Goal: Navigation & Orientation: Find specific page/section

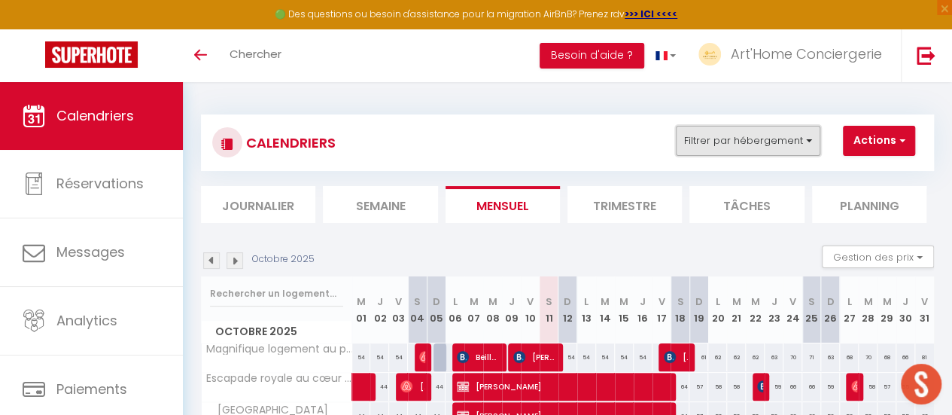
click at [799, 138] on button "Filtrer par hébergement" at bounding box center [748, 141] width 144 height 30
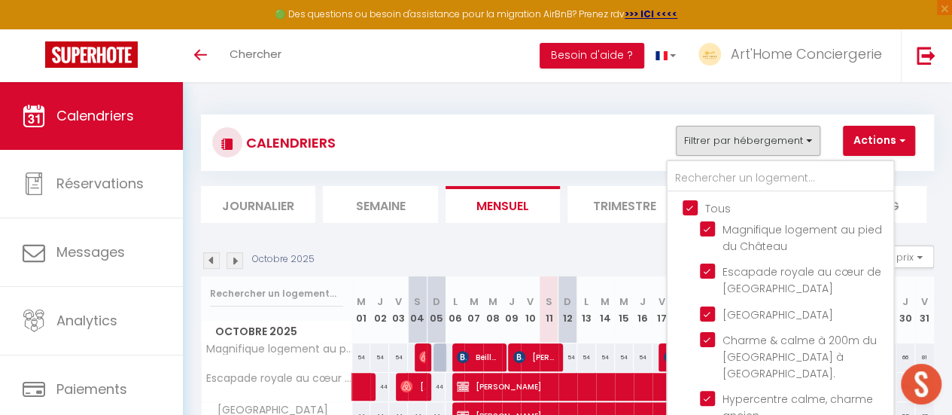
click at [692, 203] on input "Tous" at bounding box center [795, 206] width 226 height 15
checkbox input "false"
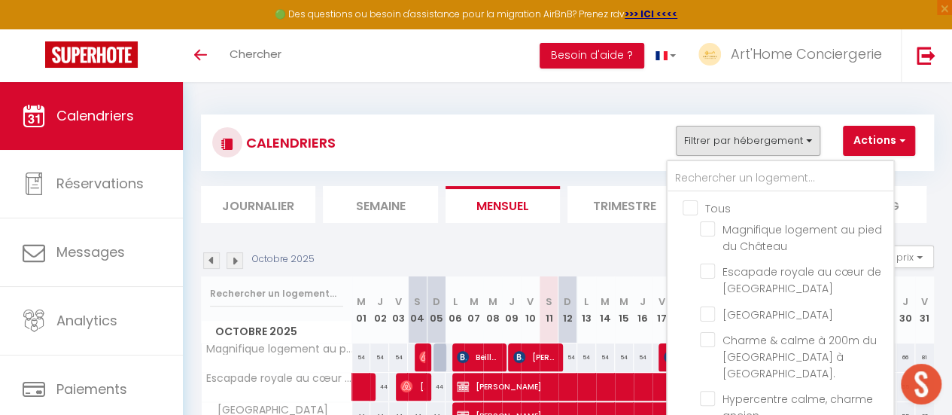
checkbox input "false"
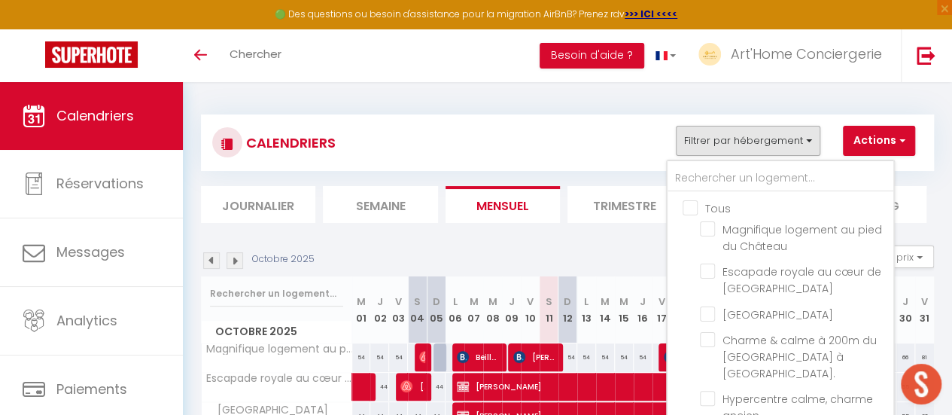
checkbox input "false"
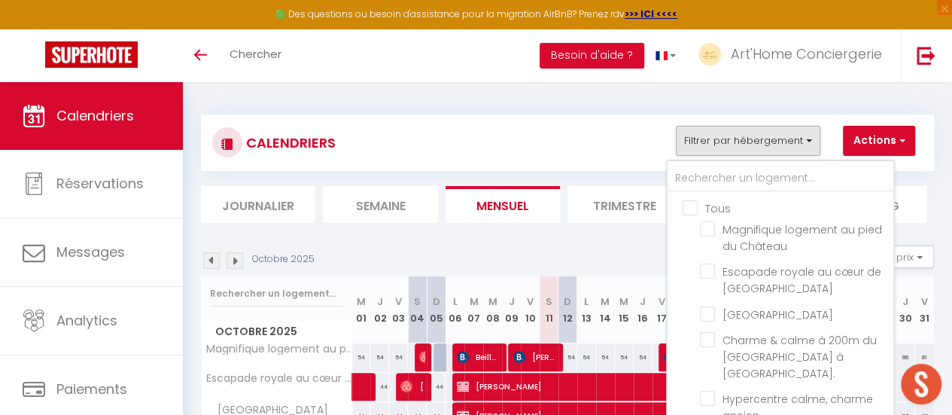
checkbox input "false"
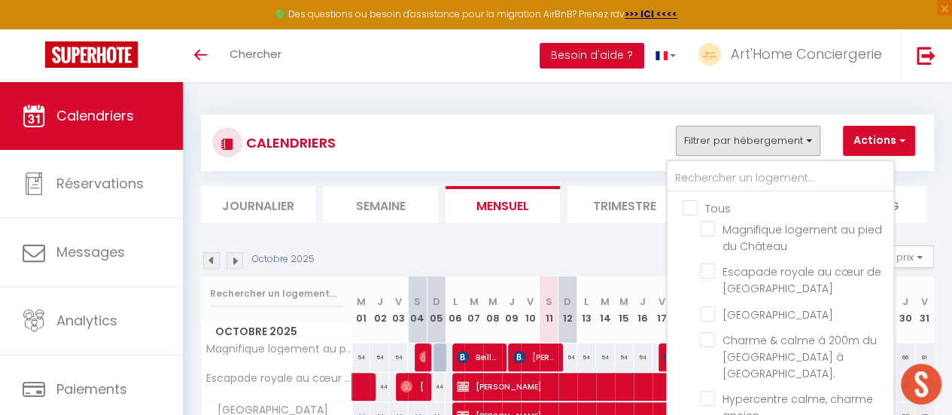
checkbox input "false"
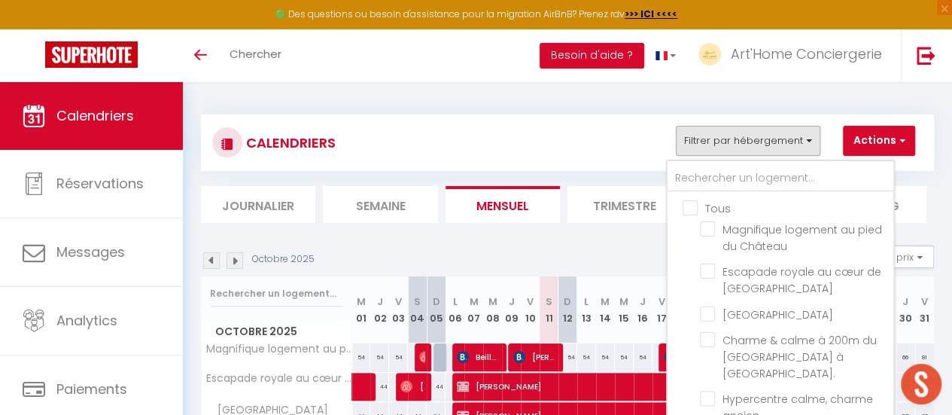
checkbox input "false"
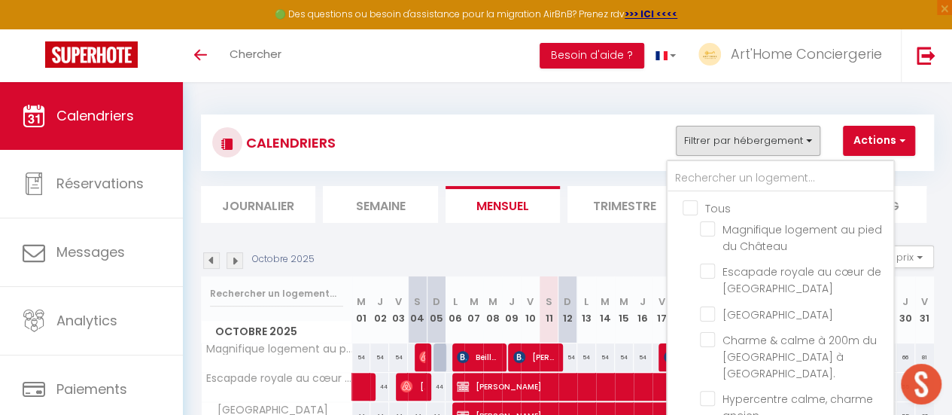
checkbox input "false"
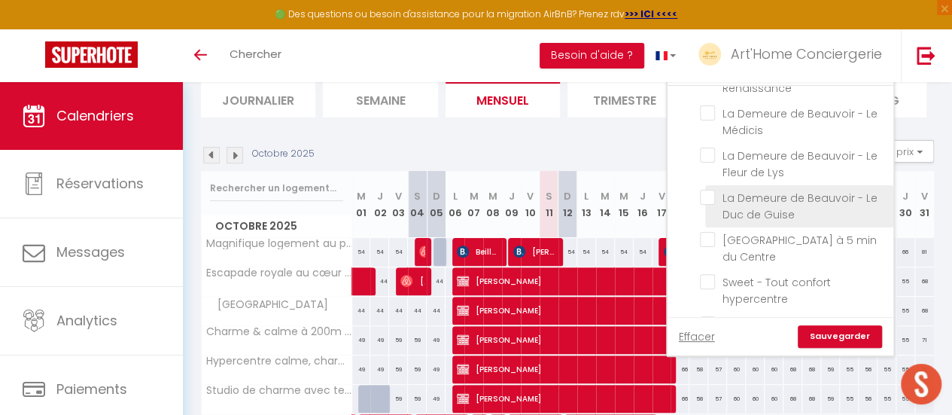
scroll to position [761, 0]
click at [710, 190] on input "La Demeure de Beauvoir - Le Duc de Guise" at bounding box center [794, 197] width 188 height 15
checkbox input "true"
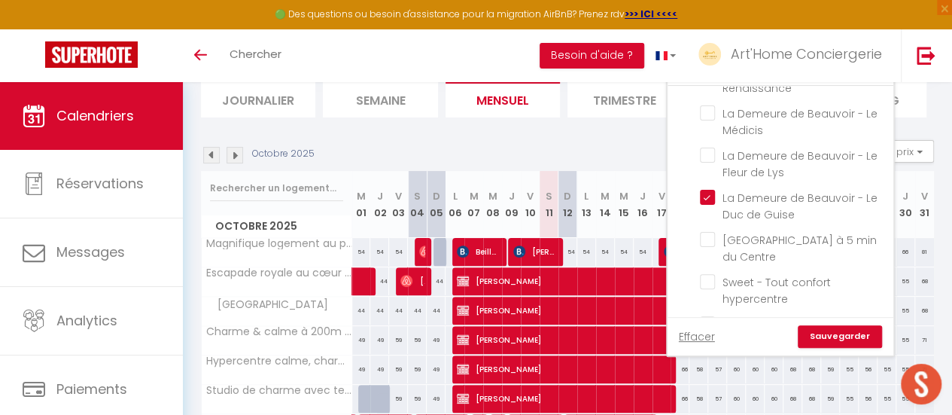
click at [837, 333] on link "Sauvegarder" at bounding box center [840, 336] width 84 height 23
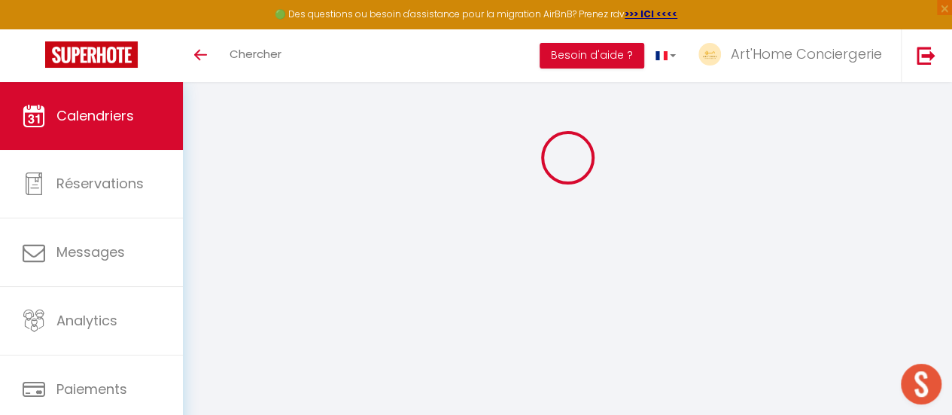
scroll to position [82, 0]
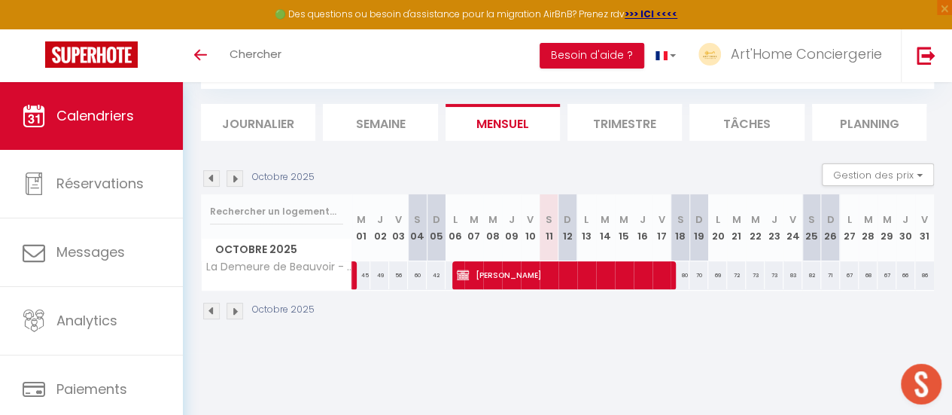
click at [215, 174] on img at bounding box center [211, 178] width 17 height 17
